Goal: Navigation & Orientation: Find specific page/section

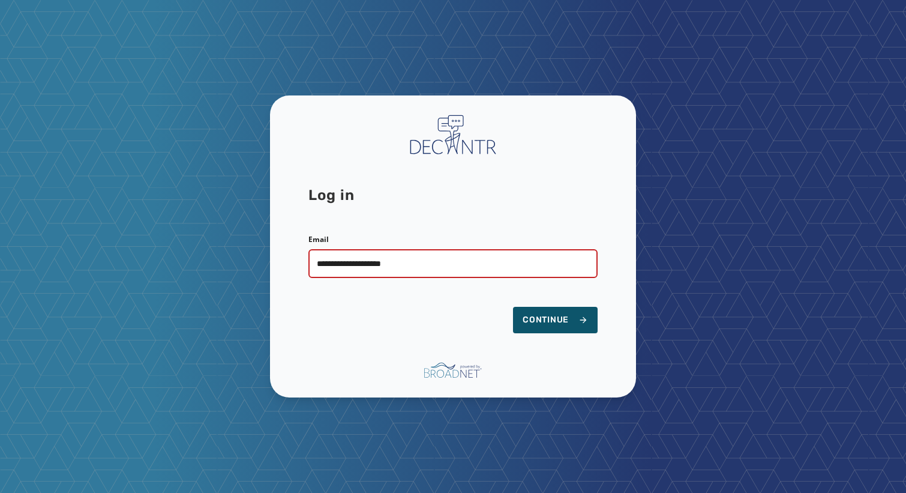
type input "**********"
click at [513, 307] on button "Continue" at bounding box center [555, 320] width 85 height 26
click at [559, 322] on span "Continue" at bounding box center [555, 320] width 65 height 12
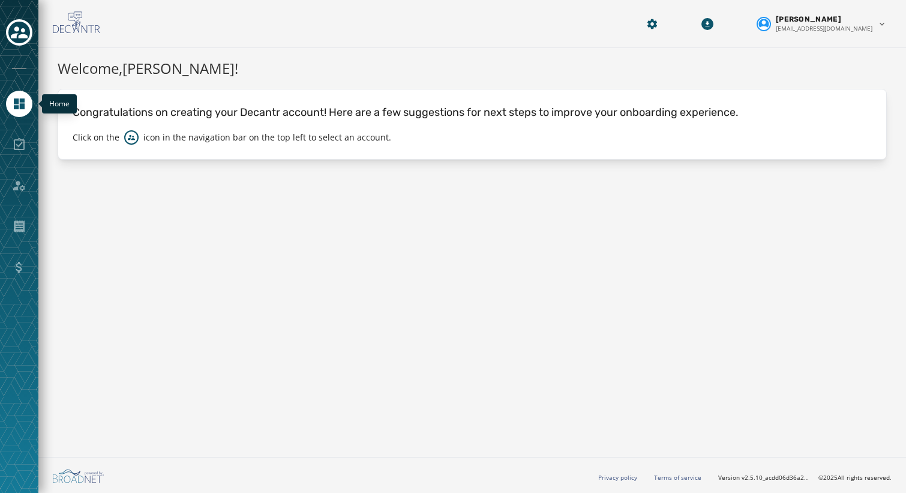
click at [14, 107] on icon "Navigate to Home" at bounding box center [19, 103] width 11 height 11
click at [22, 32] on icon "Toggle account select drawer" at bounding box center [19, 32] width 17 height 12
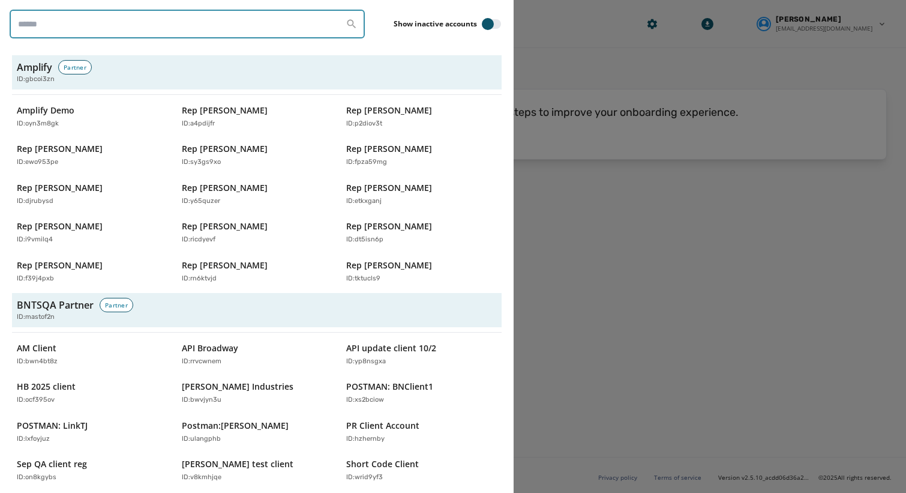
click at [107, 27] on input "search" at bounding box center [187, 24] width 355 height 29
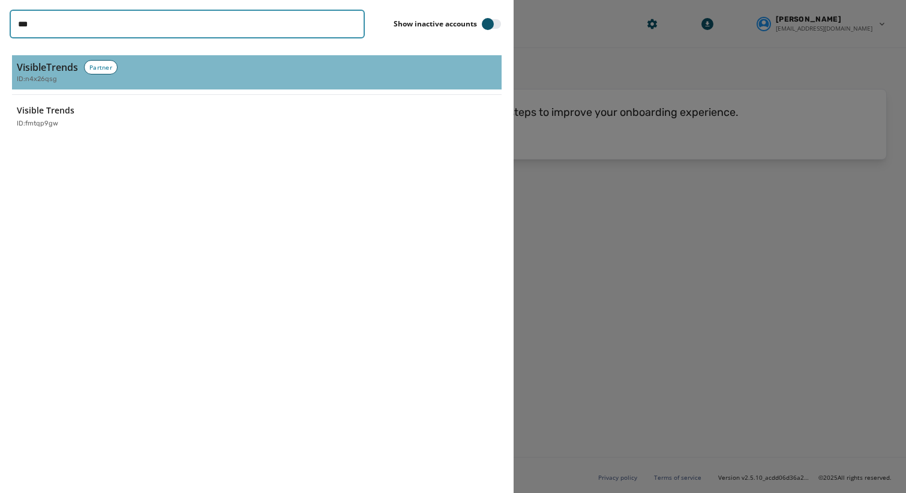
type input "***"
click at [205, 73] on div "VisibleTrends Partner ID: n4x26qsg" at bounding box center [257, 72] width 480 height 25
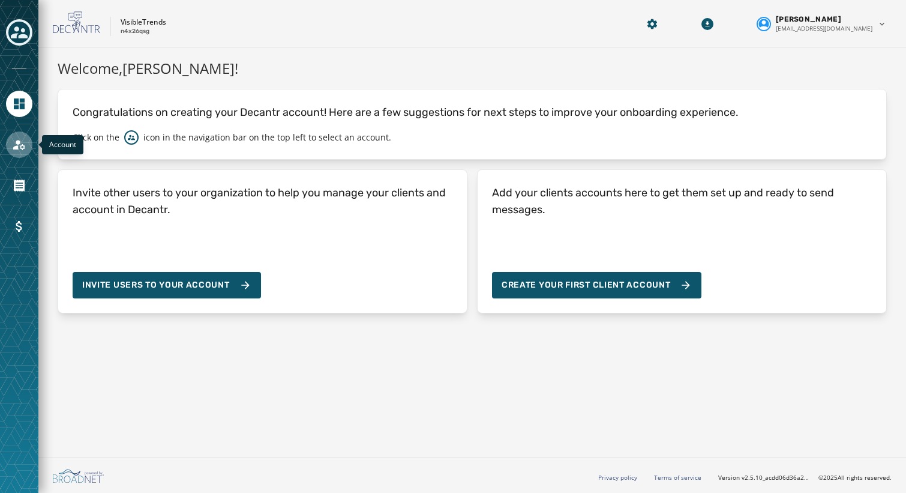
click at [12, 139] on icon "Navigate to Account" at bounding box center [19, 144] width 14 height 14
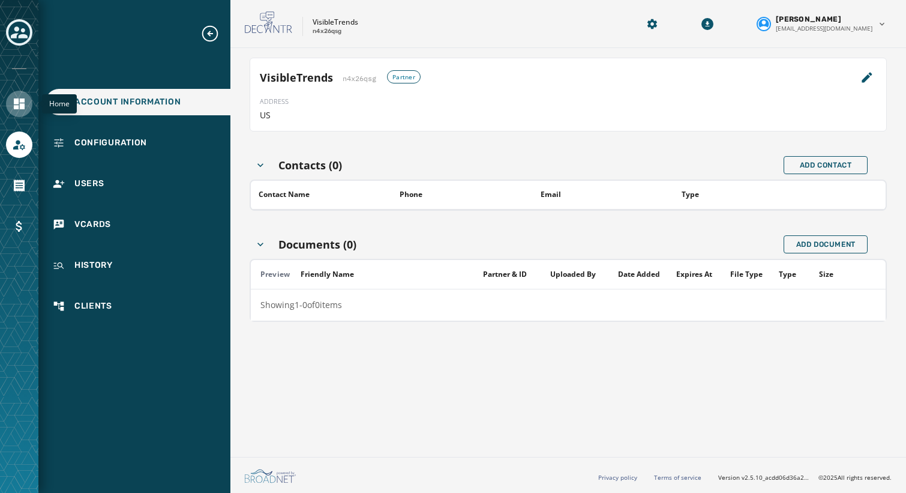
click at [22, 116] on link "Navigate to Home" at bounding box center [19, 104] width 26 height 26
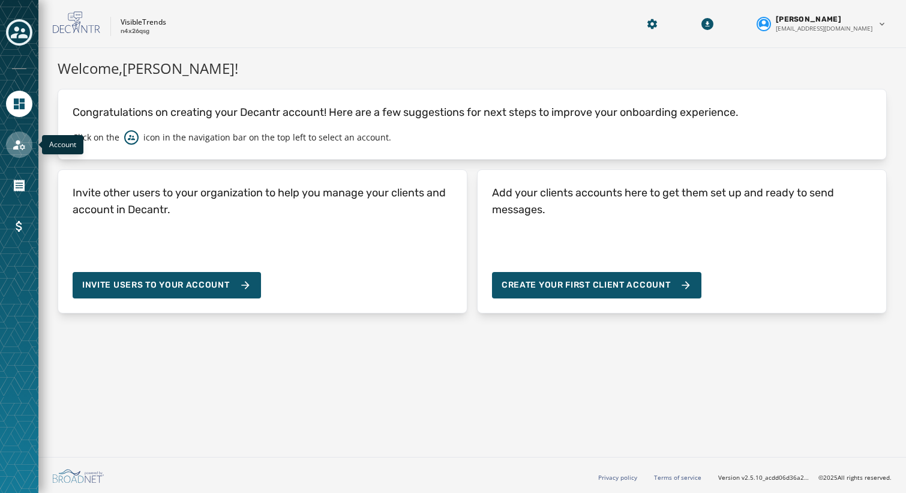
click at [20, 142] on icon "Navigate to Account" at bounding box center [19, 144] width 14 height 14
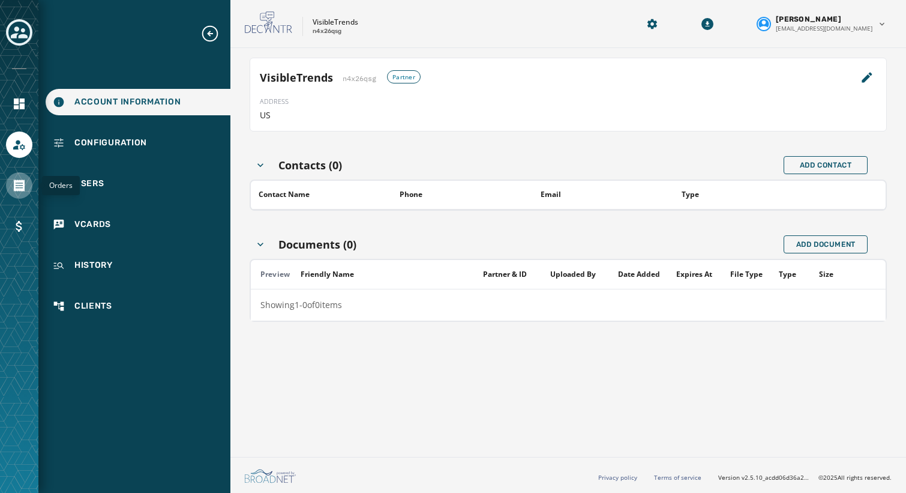
click at [7, 190] on link "Navigate to Orders" at bounding box center [19, 185] width 26 height 26
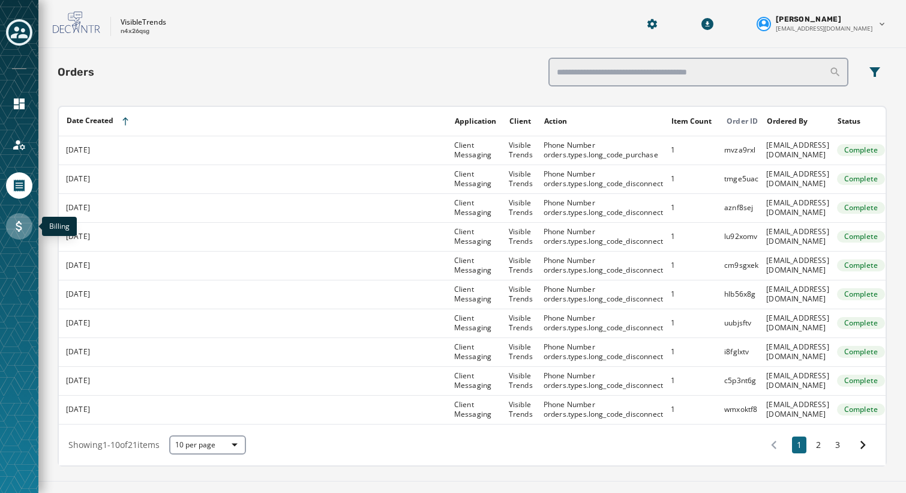
click at [17, 224] on icon "Navigate to Billing" at bounding box center [19, 226] width 6 height 11
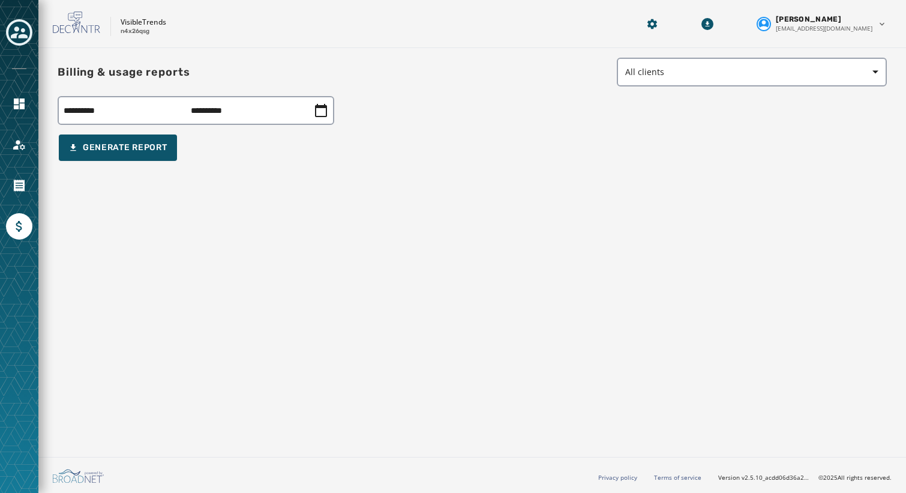
drag, startPoint x: 31, startPoint y: 84, endPoint x: 26, endPoint y: 88, distance: 6.4
click at [28, 85] on div at bounding box center [19, 246] width 38 height 493
click at [25, 91] on link "Navigate to Home" at bounding box center [19, 104] width 26 height 26
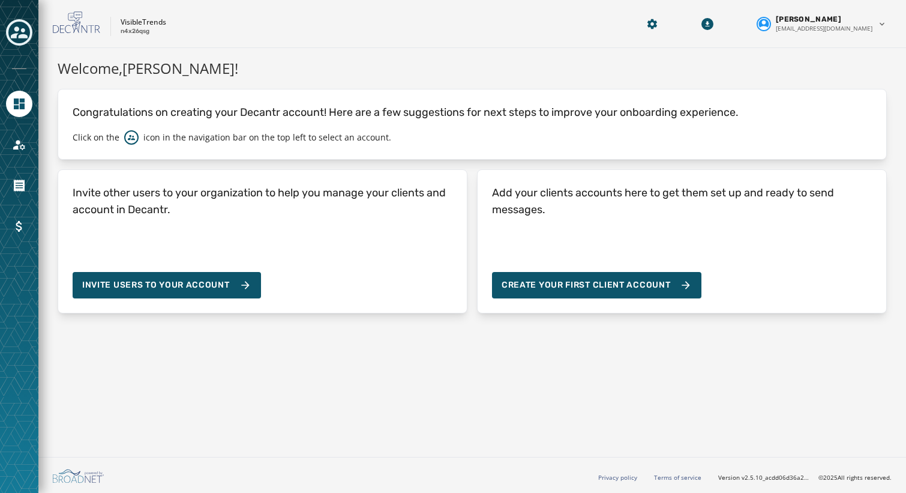
click at [30, 131] on div at bounding box center [19, 144] width 26 height 26
click at [11, 145] on link "Navigate to Account" at bounding box center [19, 144] width 26 height 26
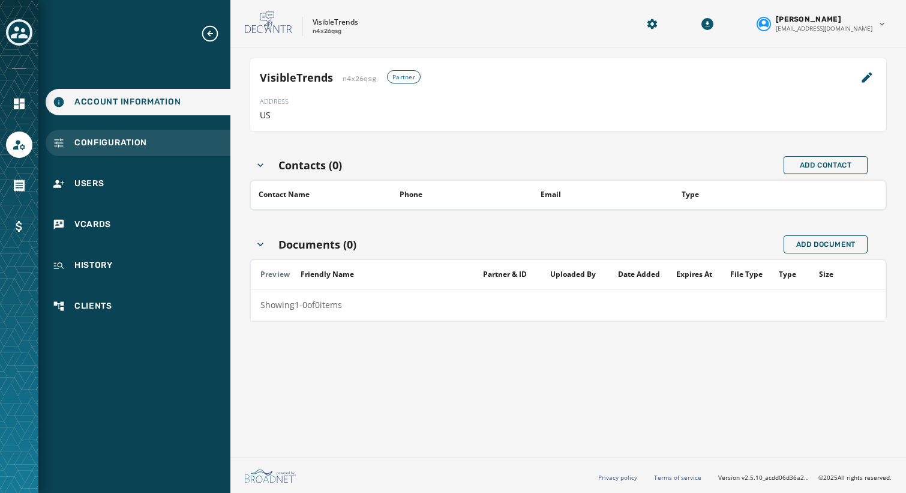
click at [152, 142] on div "Configuration" at bounding box center [138, 143] width 185 height 26
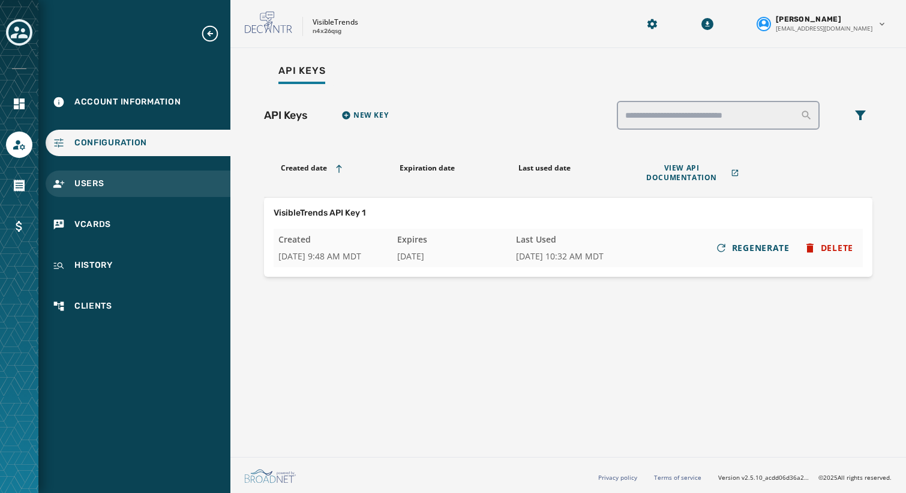
click at [139, 181] on div "Users" at bounding box center [138, 183] width 185 height 26
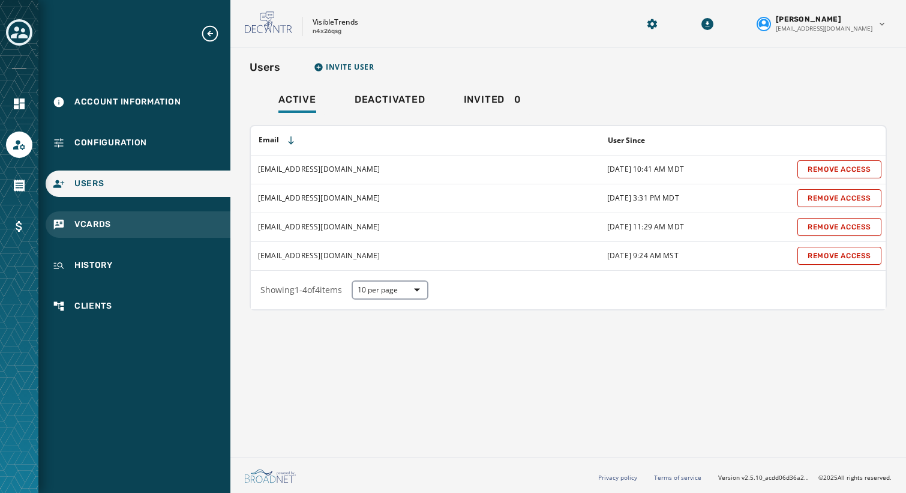
click at [141, 224] on div "vCards" at bounding box center [138, 224] width 185 height 26
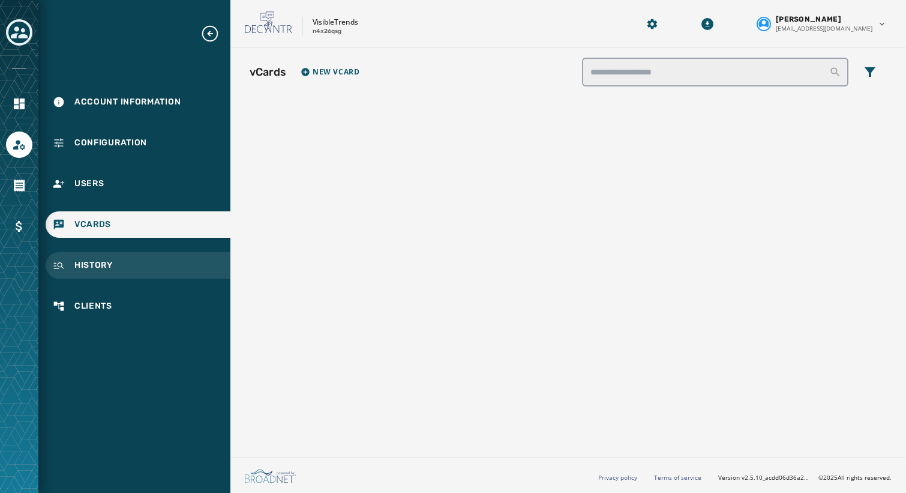
click at [145, 271] on div "History" at bounding box center [138, 265] width 185 height 26
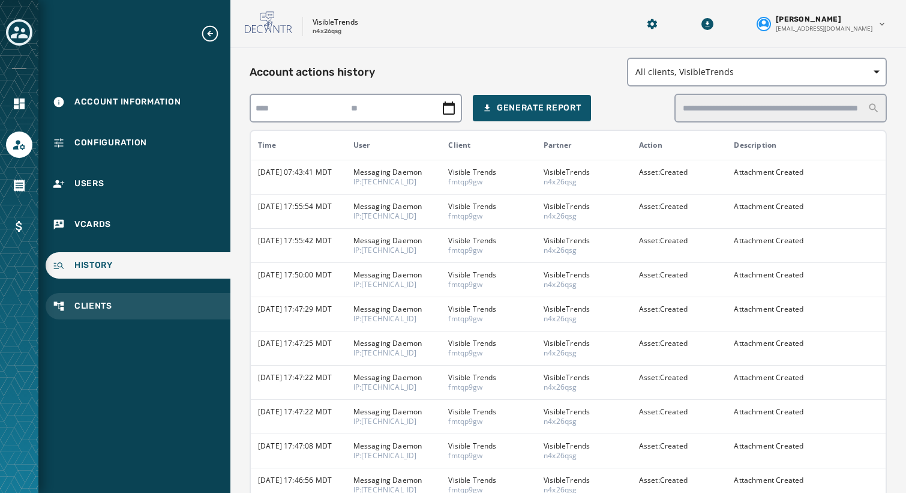
click at [157, 315] on div "Clients" at bounding box center [138, 306] width 185 height 26
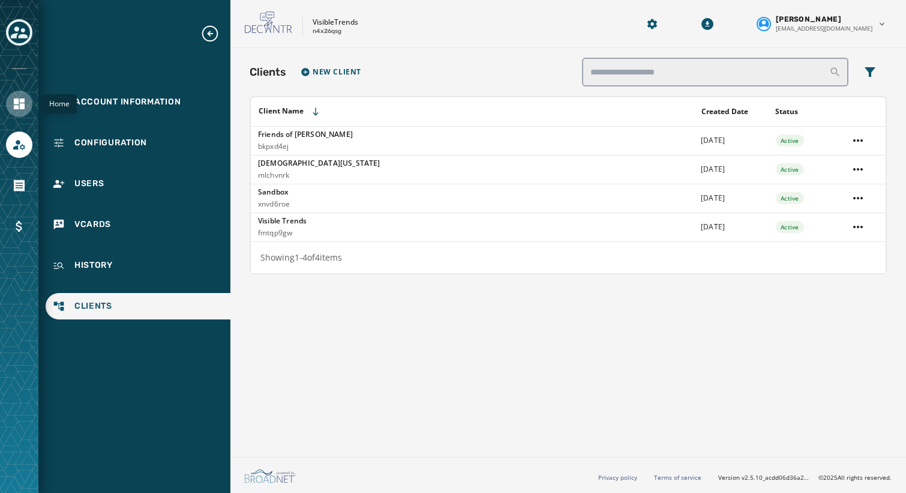
click at [20, 107] on icon "Navigate to Home" at bounding box center [19, 103] width 11 height 11
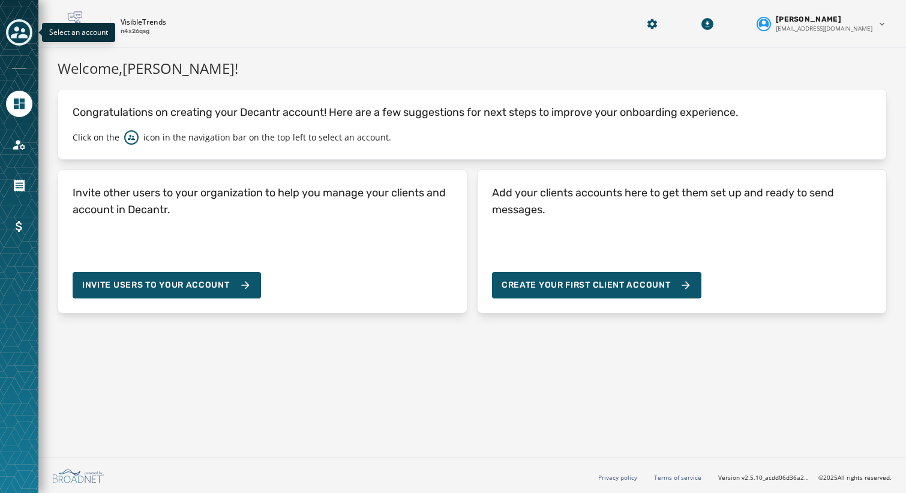
click at [18, 32] on icon "Toggle account select drawer" at bounding box center [19, 32] width 17 height 17
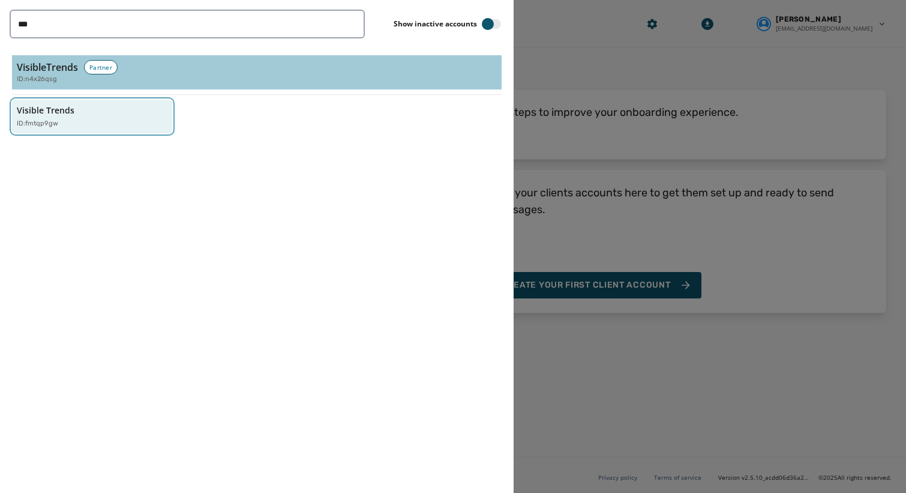
click at [102, 128] on button "Visible Trends ID: fmtqp9gw" at bounding box center [92, 117] width 160 height 34
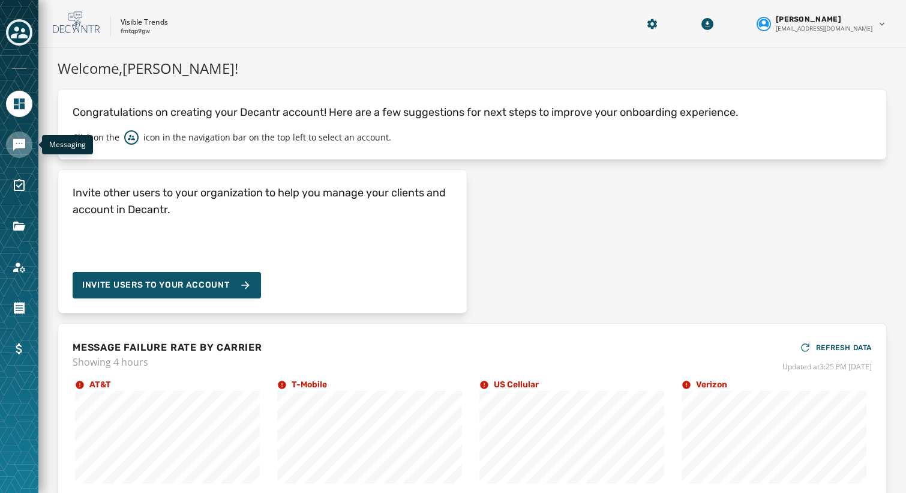
click at [11, 137] on link "Navigate to Messaging" at bounding box center [19, 144] width 26 height 26
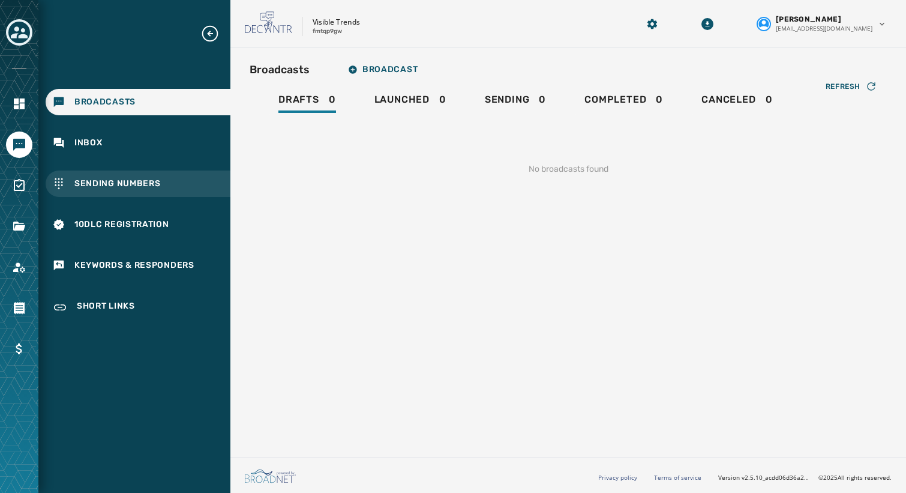
click at [104, 183] on span "Sending Numbers" at bounding box center [117, 184] width 86 height 12
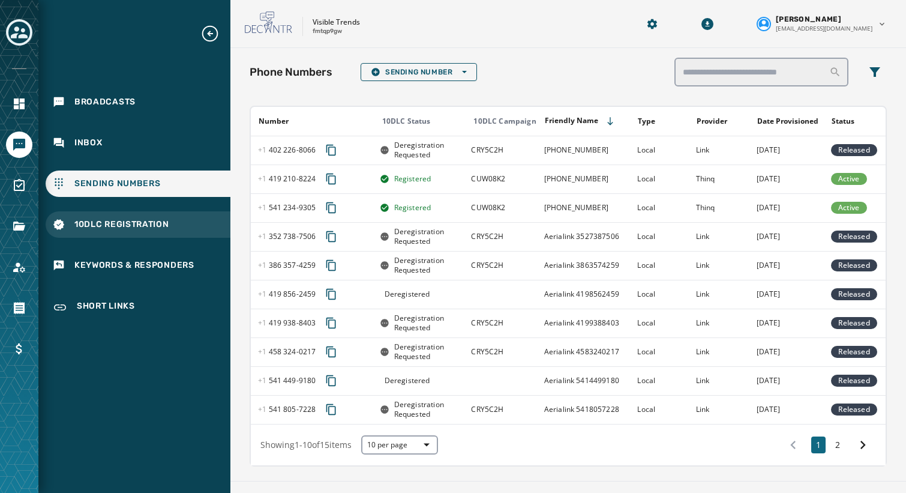
click at [119, 223] on span "10DLC Registration" at bounding box center [121, 224] width 95 height 12
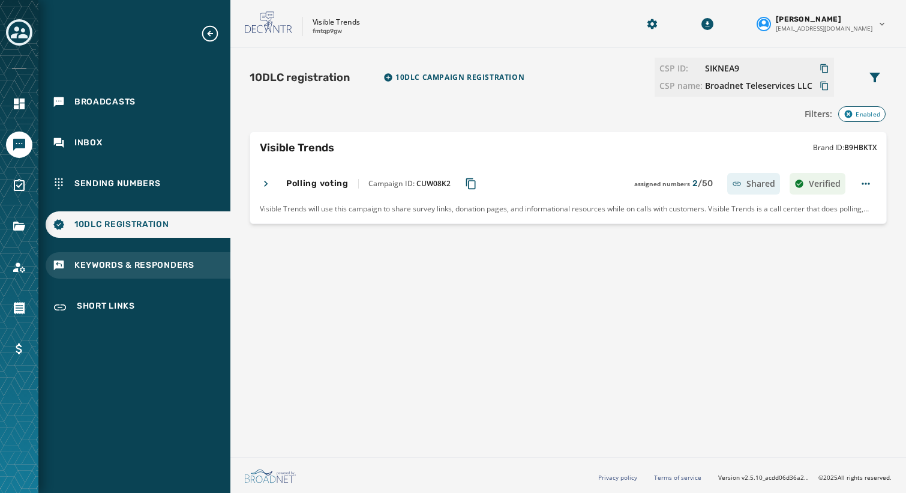
click at [167, 263] on span "Keywords & Responders" at bounding box center [134, 265] width 120 height 12
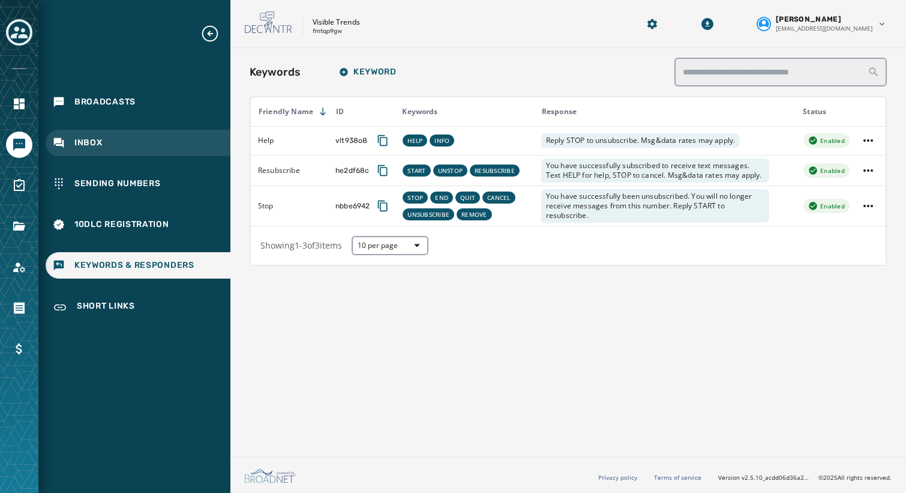
click at [133, 140] on div "Inbox" at bounding box center [138, 143] width 185 height 26
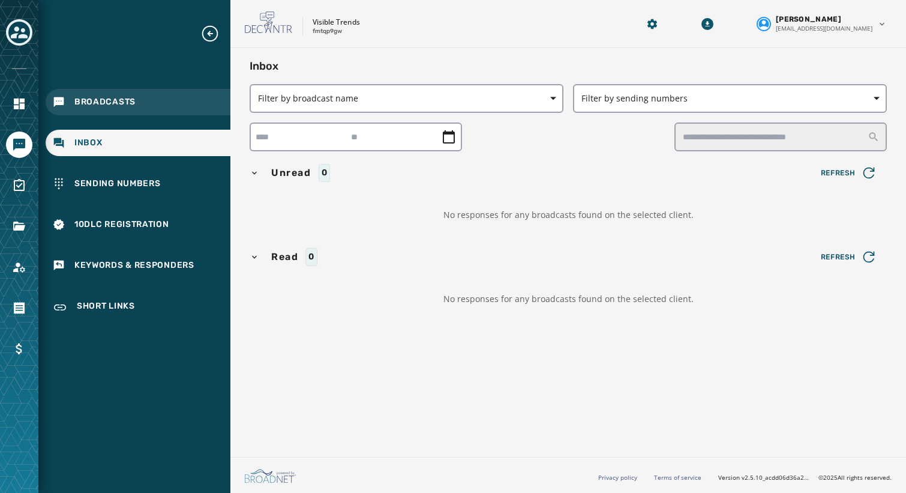
click at [139, 103] on div "Broadcasts" at bounding box center [138, 102] width 185 height 26
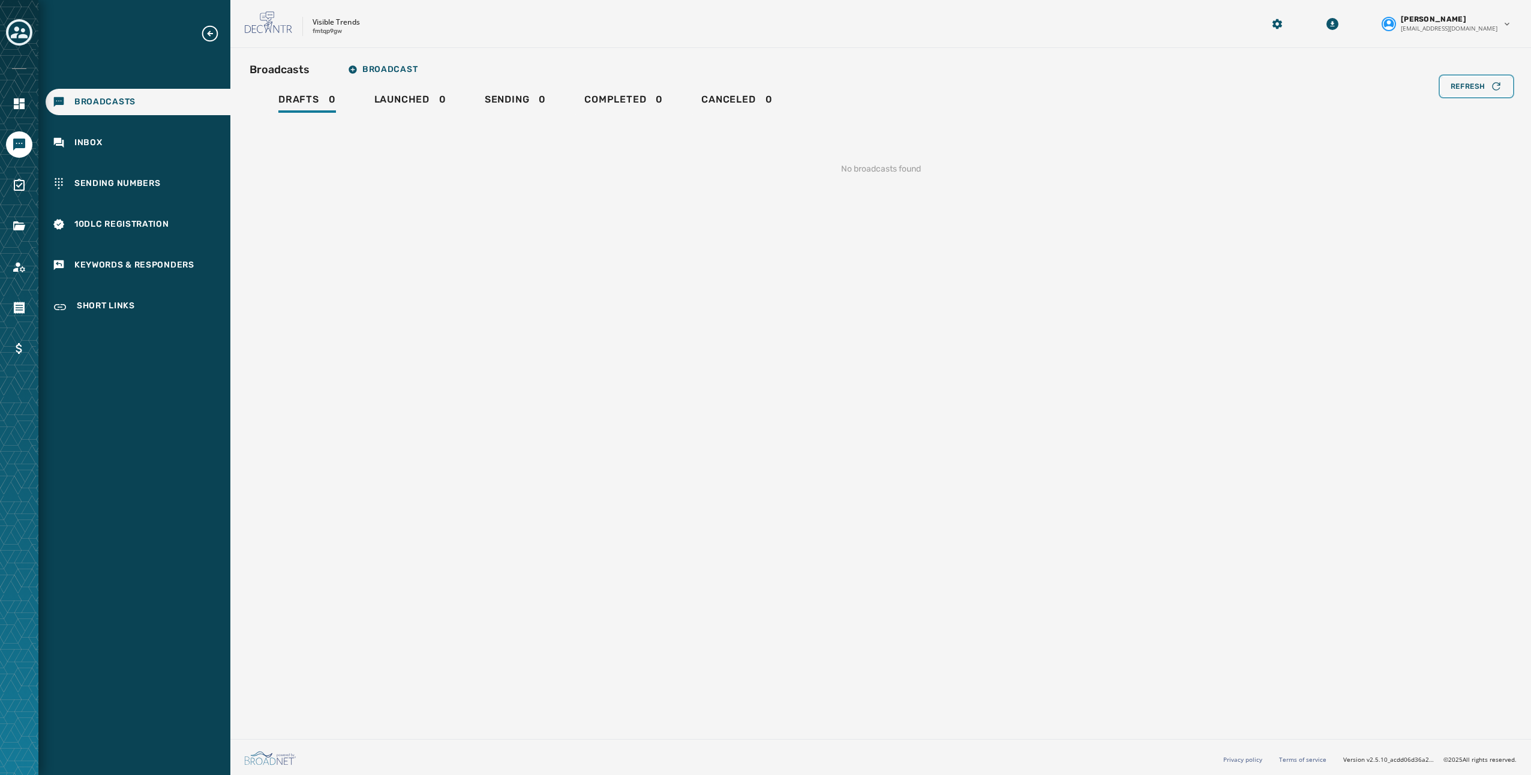
click at [905, 84] on button "Refresh" at bounding box center [1476, 86] width 71 height 19
click at [216, 29] on icon "Expand sub nav menu" at bounding box center [210, 34] width 16 height 16
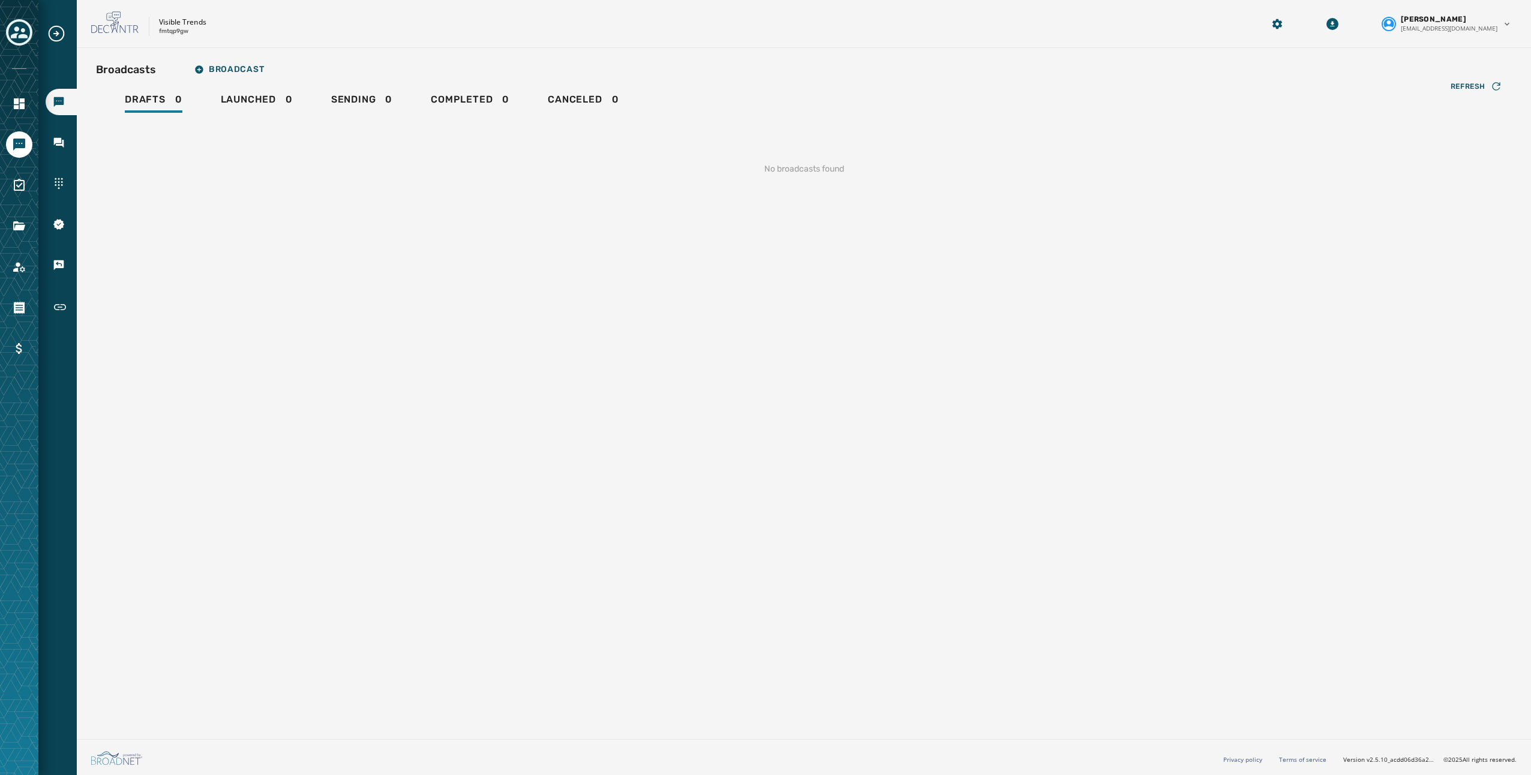
click at [52, 33] on icon "Expand sub nav menu" at bounding box center [56, 33] width 19 height 19
